Goal: Task Accomplishment & Management: Manage account settings

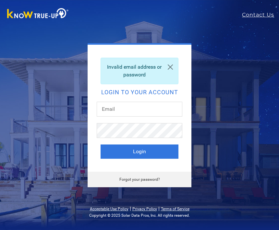
click at [148, 151] on button "Login" at bounding box center [140, 152] width 78 height 14
type input "[PERSON_NAME]"
click at [145, 153] on button "Login" at bounding box center [140, 152] width 78 height 14
click at [131, 111] on input "[PERSON_NAME]" at bounding box center [140, 109] width 86 height 15
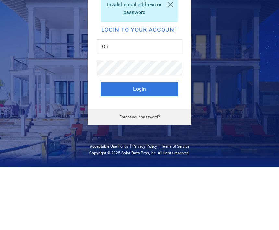
type input "O"
type input "[EMAIL_ADDRESS][DOMAIN_NAME]"
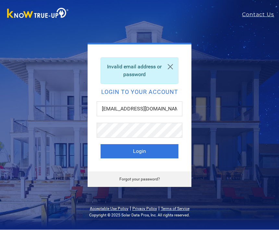
click at [143, 158] on button "Login" at bounding box center [140, 152] width 78 height 14
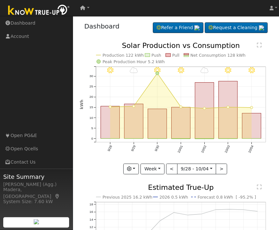
scroll to position [2, 0]
